Goal: Download file/media

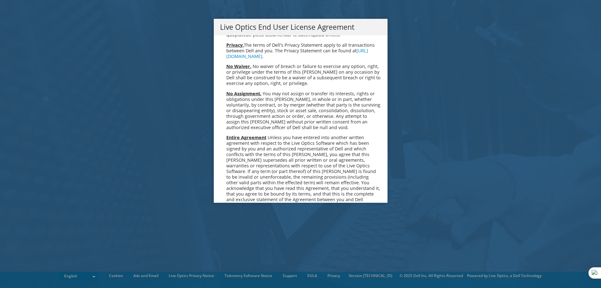
scroll to position [2369, 0]
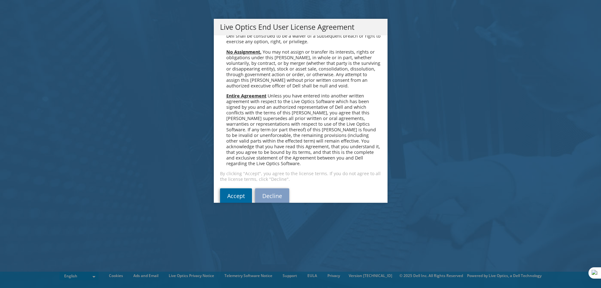
click at [232, 190] on link "Accept" at bounding box center [236, 195] width 32 height 15
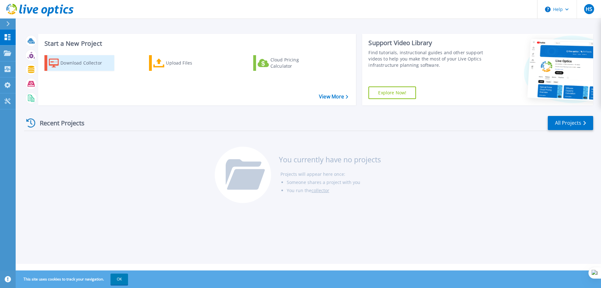
click at [71, 64] on div "Download Collector" at bounding box center [85, 63] width 50 height 13
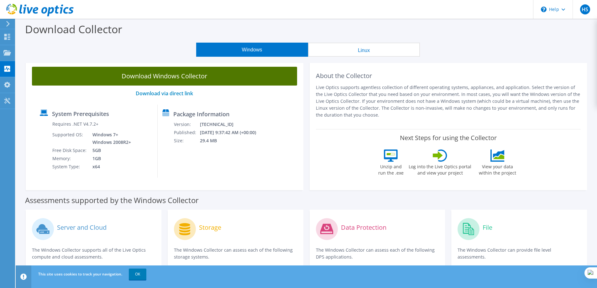
click at [134, 76] on link "Download Windows Collector" at bounding box center [164, 76] width 265 height 19
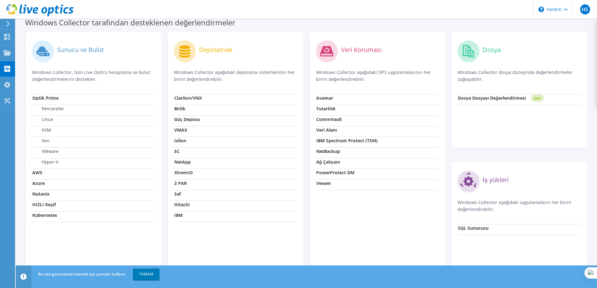
scroll to position [188, 0]
